Goal: Transaction & Acquisition: Obtain resource

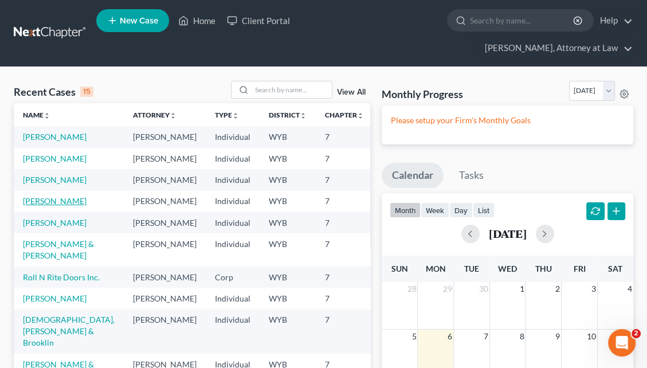
click at [37, 206] on link "[PERSON_NAME]" at bounding box center [55, 201] width 64 height 10
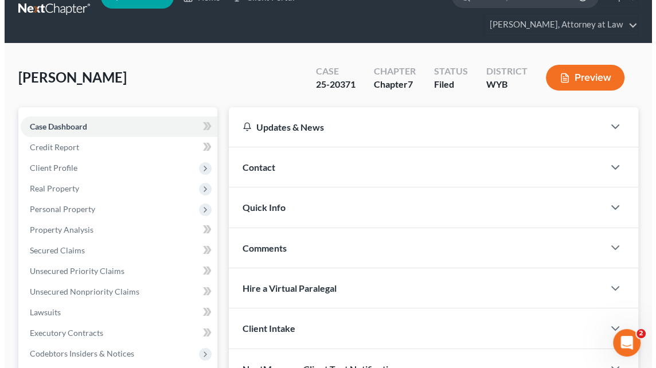
scroll to position [28, 0]
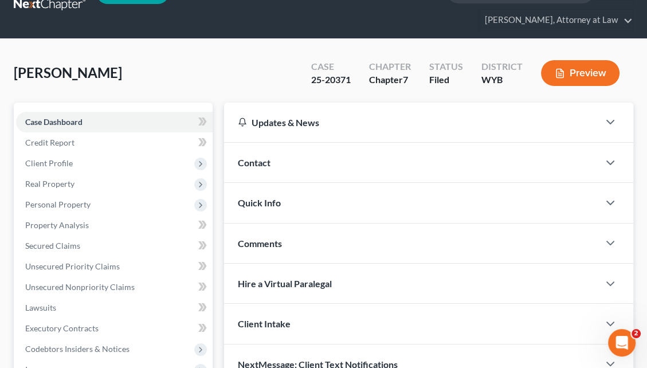
click at [579, 60] on button "Preview" at bounding box center [580, 73] width 79 height 26
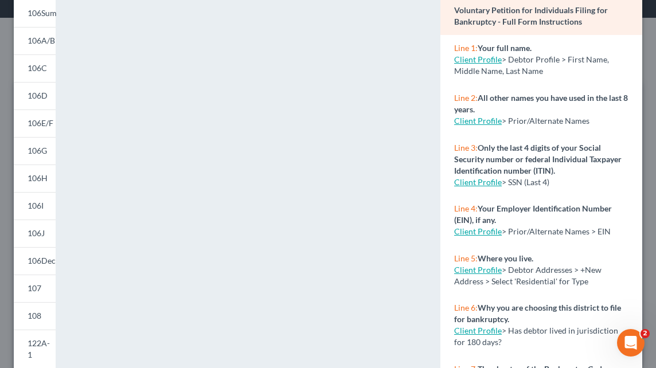
scroll to position [95, 0]
click at [45, 122] on span "106E/F" at bounding box center [41, 123] width 26 height 10
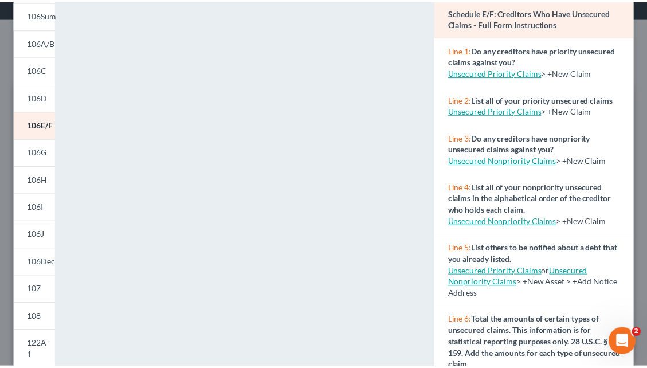
scroll to position [0, 0]
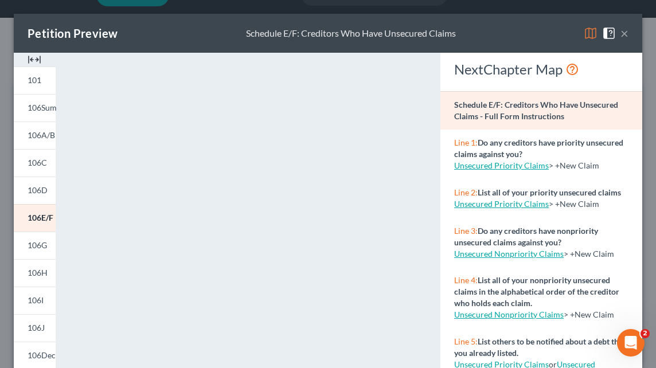
click at [620, 32] on button "×" at bounding box center [624, 33] width 8 height 14
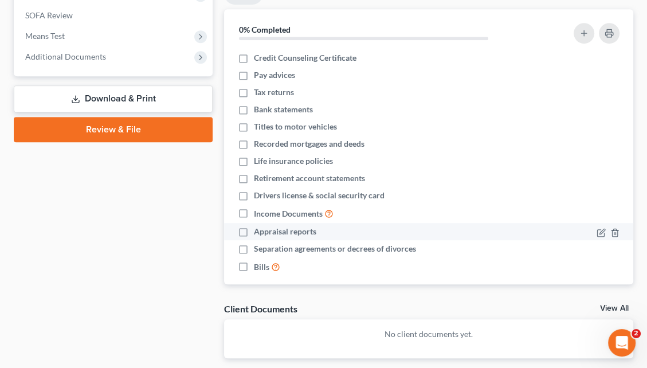
scroll to position [437, 0]
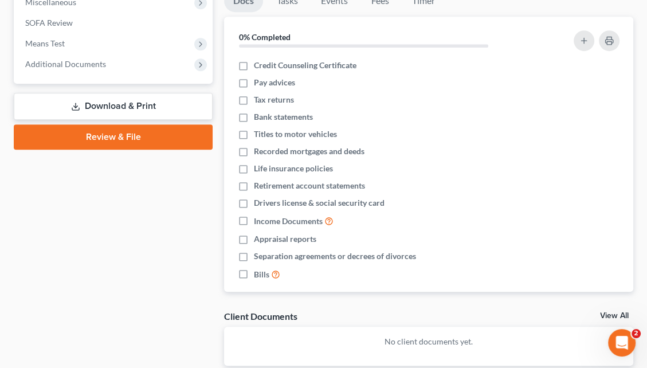
click at [122, 93] on link "Download & Print" at bounding box center [113, 106] width 199 height 27
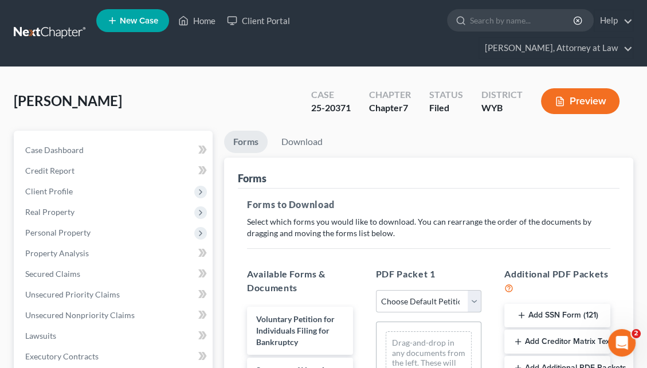
click at [473, 290] on select "Choose Default Petition PDF Packet Complete Bankruptcy Petition (all forms and …" at bounding box center [429, 301] width 106 height 23
select select "0"
click at [376, 290] on select "Choose Default Petition PDF Packet Complete Bankruptcy Petition (all forms and …" at bounding box center [429, 301] width 106 height 23
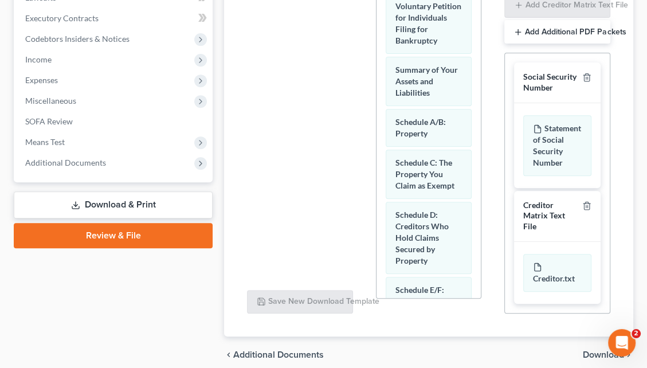
scroll to position [365, 0]
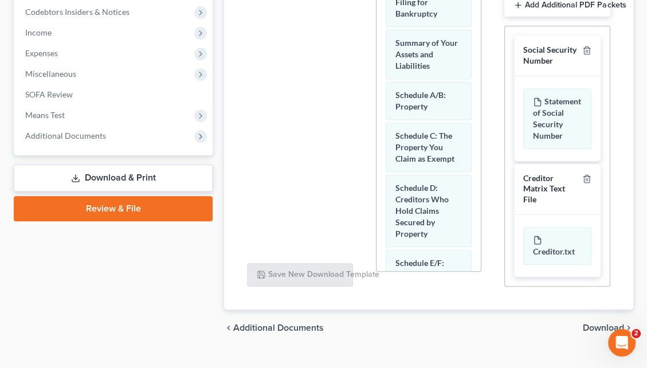
click at [588, 323] on span "Download" at bounding box center [603, 327] width 41 height 9
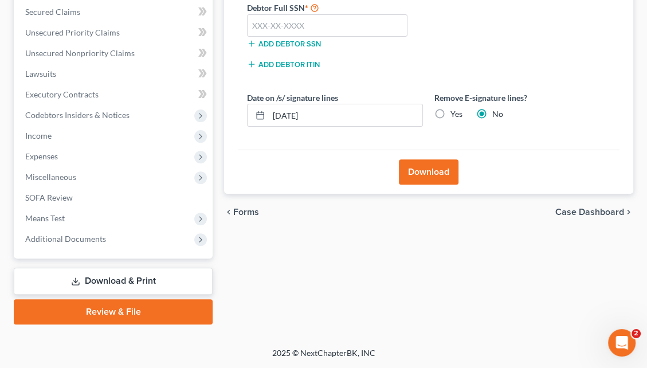
scroll to position [240, 0]
